Goal: Check status: Check status

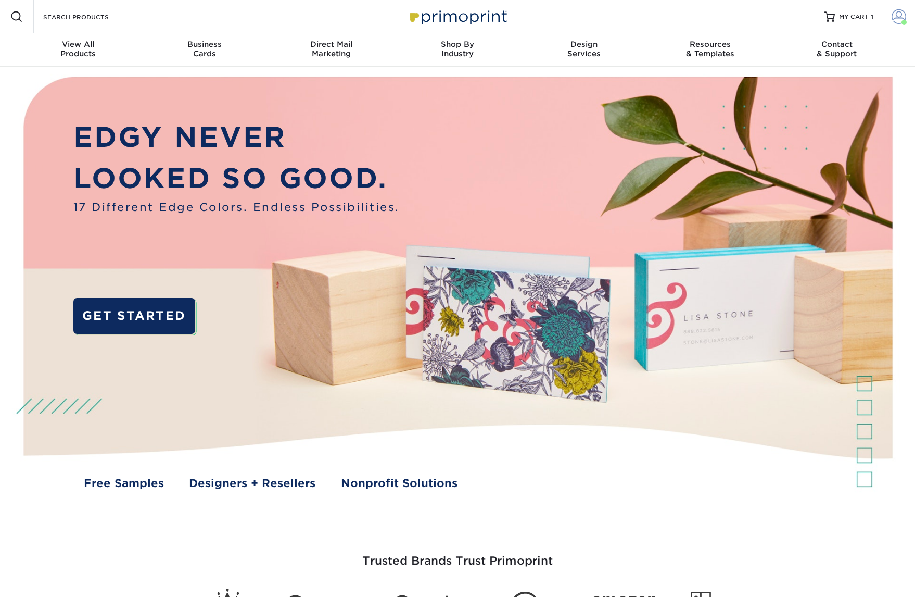
click at [889, 18] on link "Account" at bounding box center [898, 16] width 33 height 33
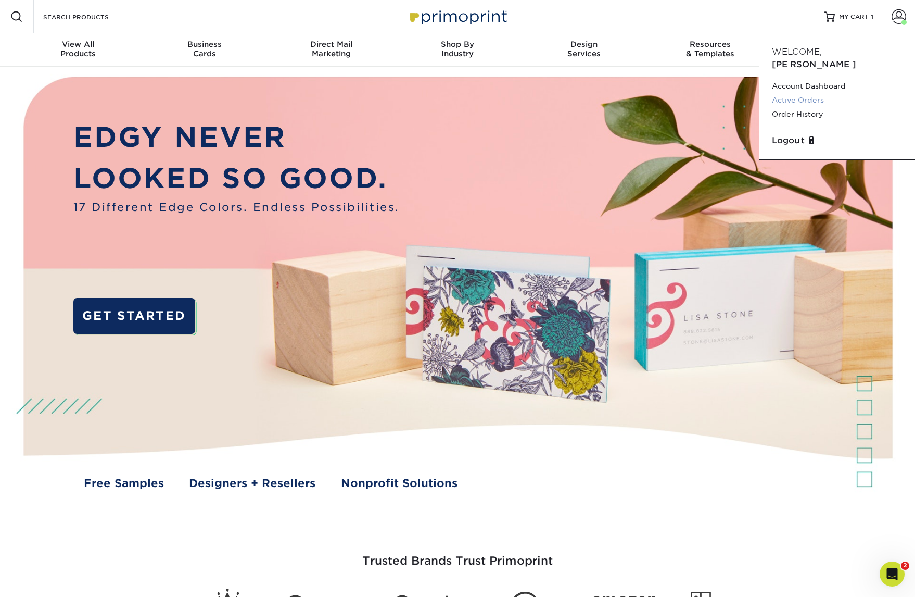
click at [792, 93] on link "Active Orders" at bounding box center [837, 100] width 131 height 14
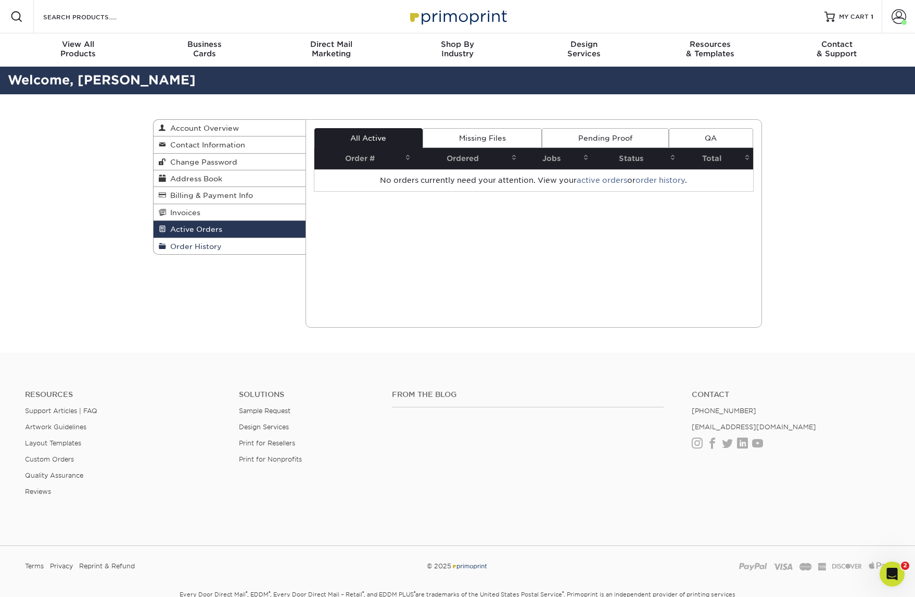
click at [189, 243] on span "Order History" at bounding box center [194, 246] width 56 height 8
